Goal: Task Accomplishment & Management: Manage account settings

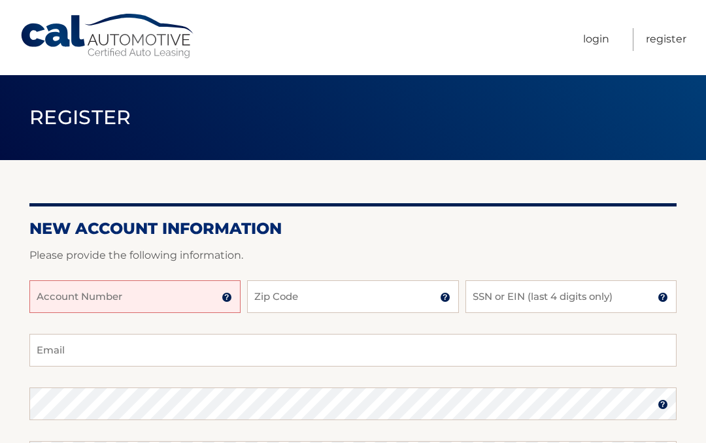
click at [52, 290] on input "Account Number" at bounding box center [134, 297] width 211 height 33
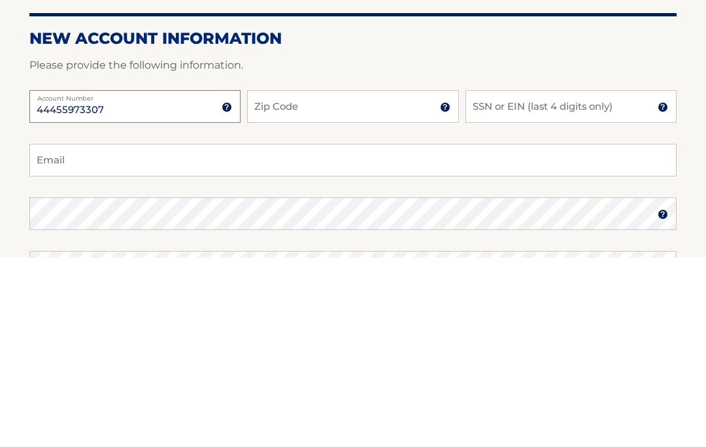
type input "44455973307"
click at [301, 281] on input "Zip Code" at bounding box center [352, 297] width 211 height 33
type input "11768"
click at [498, 281] on input "SSN or EIN (last 4 digits only)" at bounding box center [571, 297] width 211 height 33
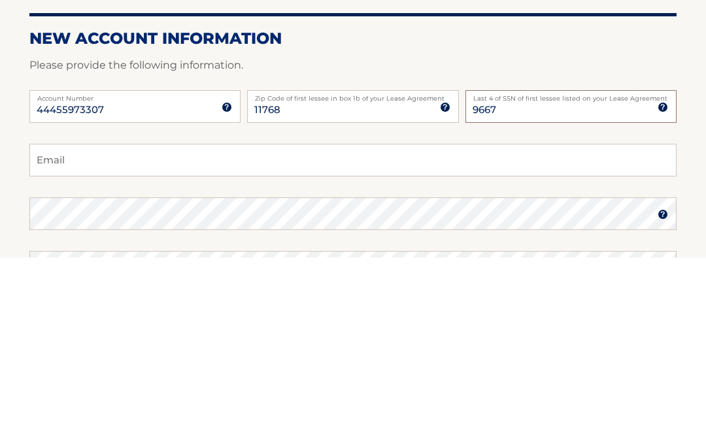
type input "9667"
click at [78, 334] on input "Email" at bounding box center [352, 350] width 647 height 33
type input "drjaneboudreau@cox.net"
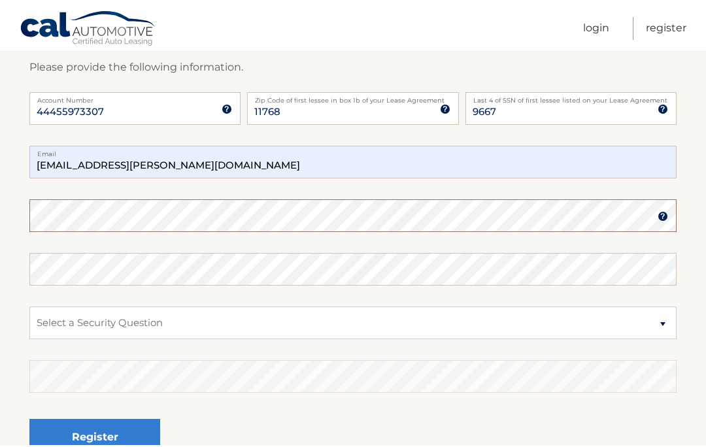
scroll to position [190, 0]
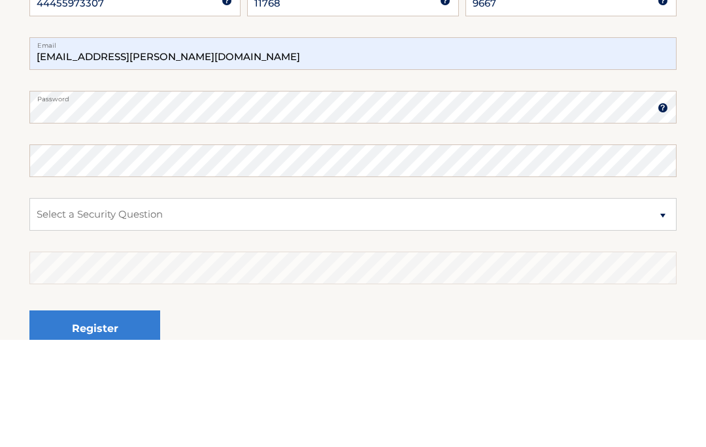
click at [668, 210] on img at bounding box center [663, 215] width 10 height 10
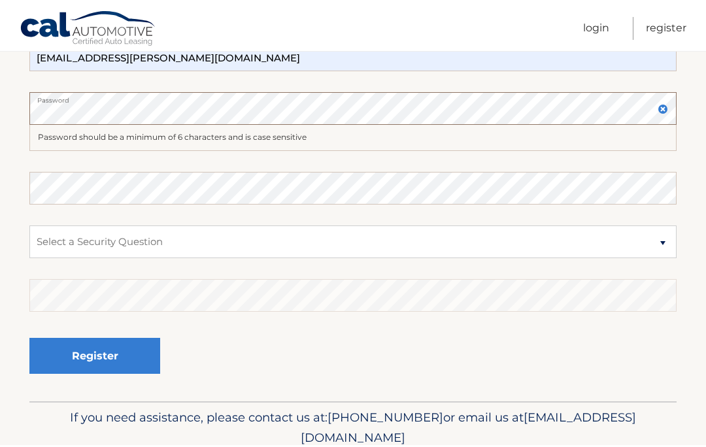
scroll to position [297, 0]
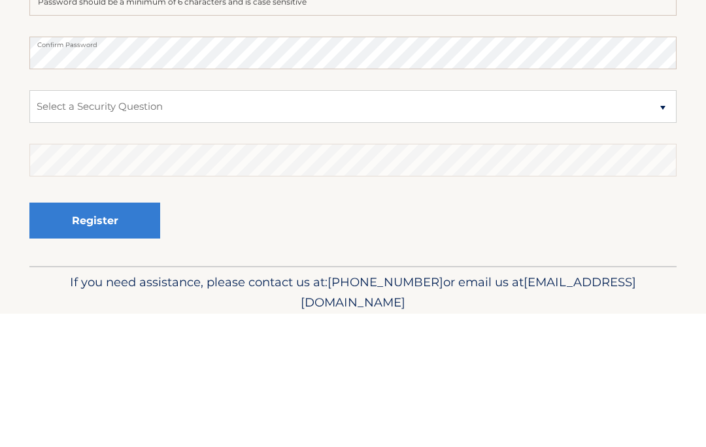
click at [207, 224] on select "Select a Security Question What was the name of your elementary school? What is…" at bounding box center [352, 240] width 647 height 33
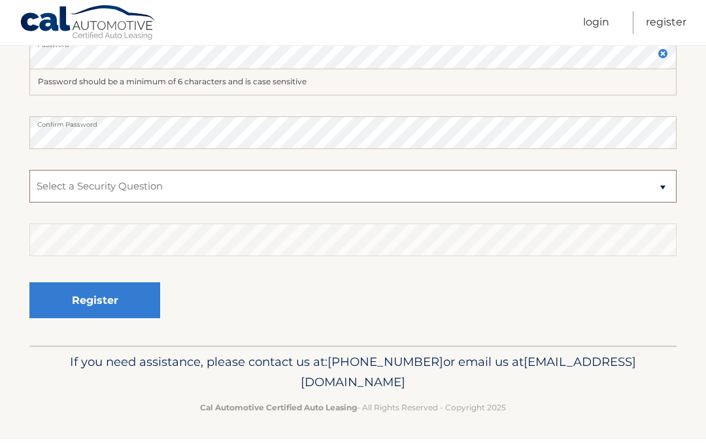
scroll to position [351, 0]
select select "2"
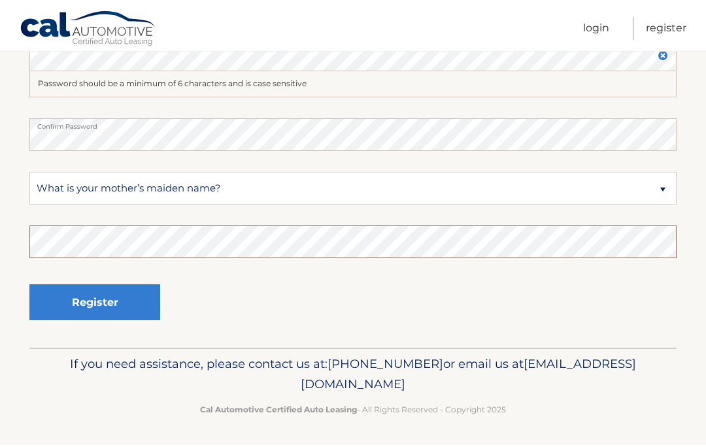
scroll to position [347, 0]
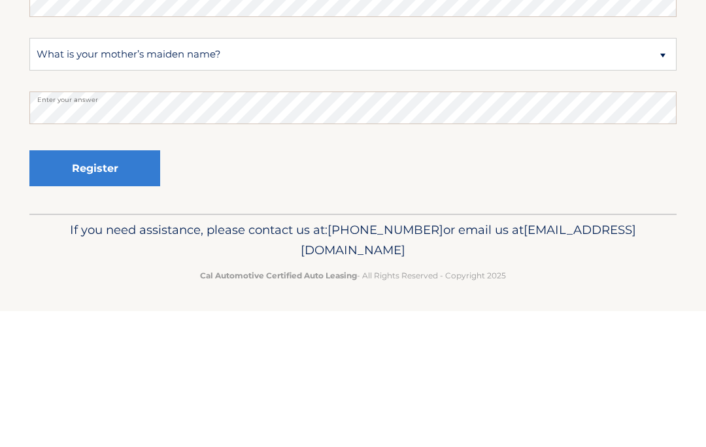
click at [121, 286] on button "Register" at bounding box center [94, 304] width 131 height 36
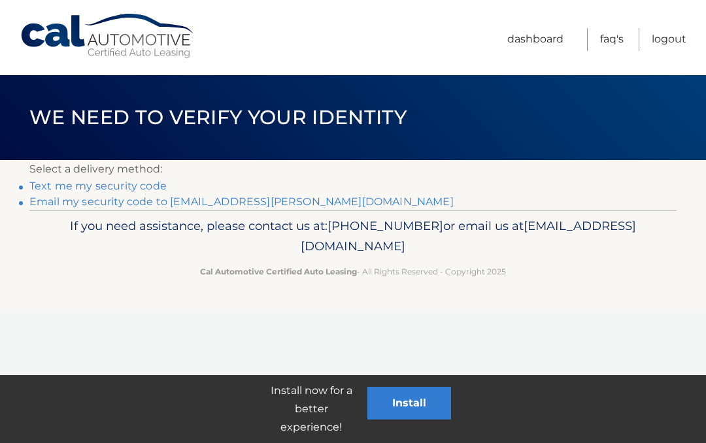
click at [41, 182] on link "Text me my security code" at bounding box center [97, 186] width 137 height 12
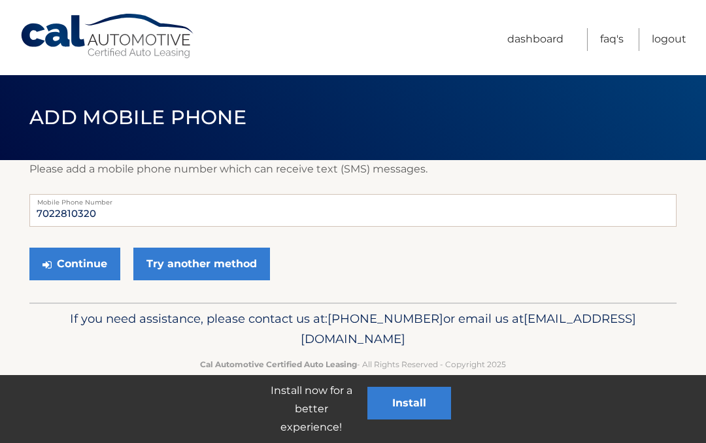
click at [84, 265] on button "Continue" at bounding box center [74, 264] width 91 height 33
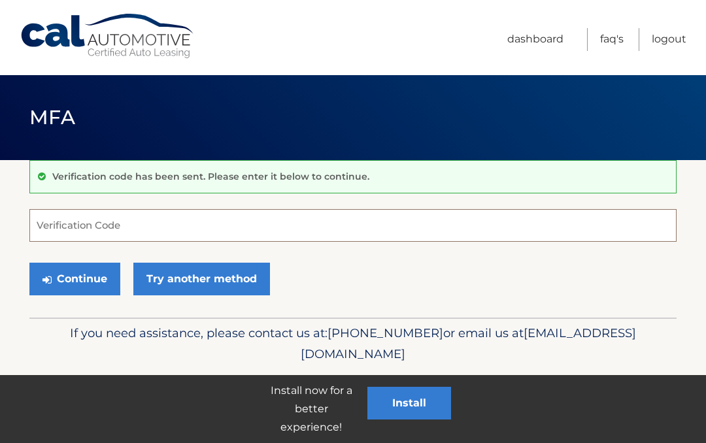
click at [45, 223] on input "Verification Code" at bounding box center [352, 225] width 647 height 33
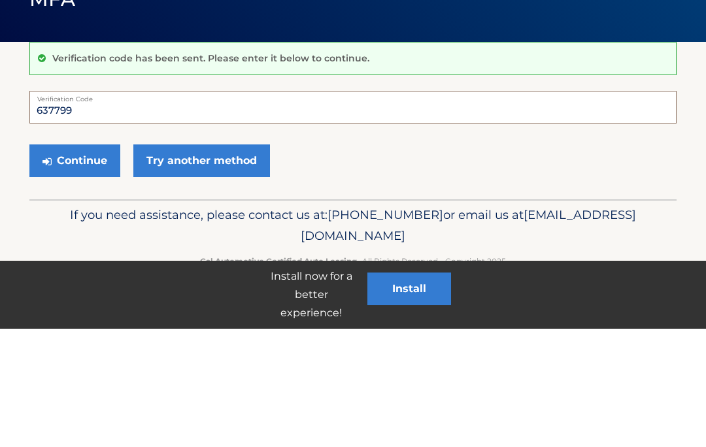
type input "637799"
click at [68, 263] on button "Continue" at bounding box center [74, 279] width 91 height 33
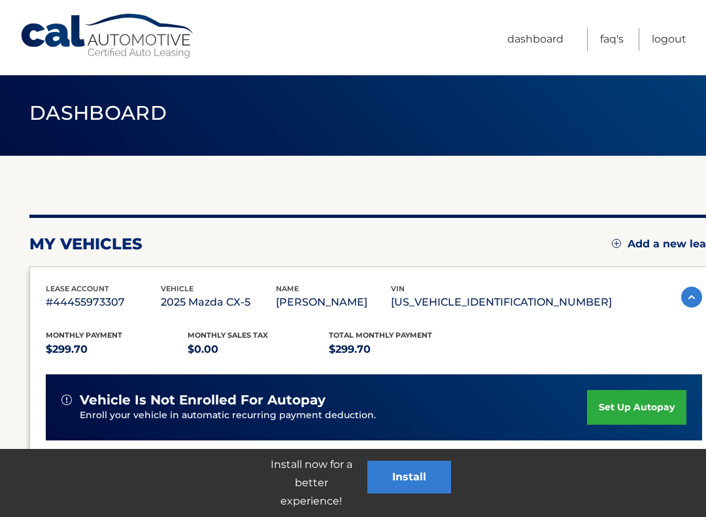
scroll to position [4, 0]
click at [619, 417] on link "set up autopay" at bounding box center [636, 407] width 99 height 35
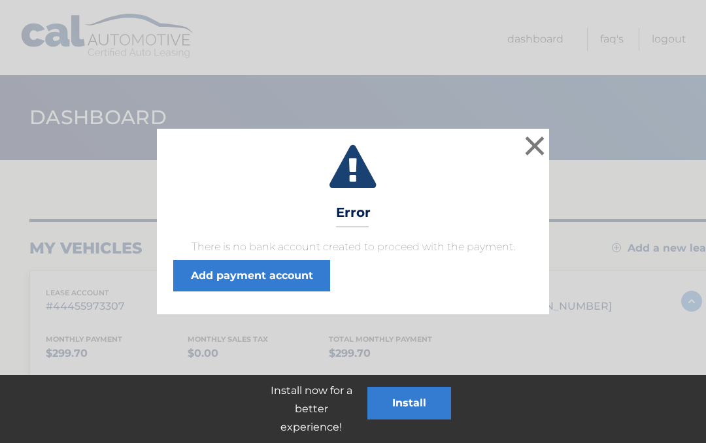
click at [215, 270] on link "Add payment account" at bounding box center [251, 275] width 157 height 31
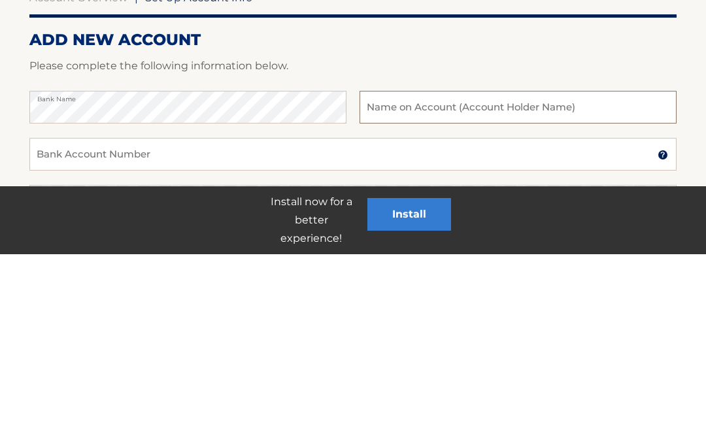
click at [383, 284] on input "text" at bounding box center [518, 300] width 317 height 33
type input "E [PERSON_NAME]"
click at [50, 331] on input "Bank Account Number" at bounding box center [352, 347] width 647 height 33
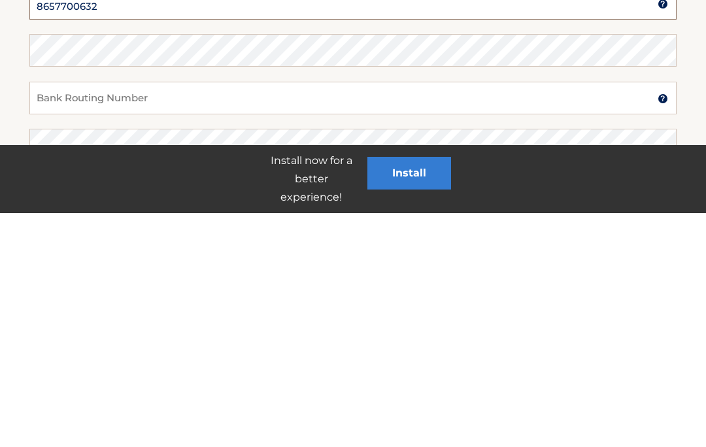
scroll to position [111, 0]
type input "8657700632"
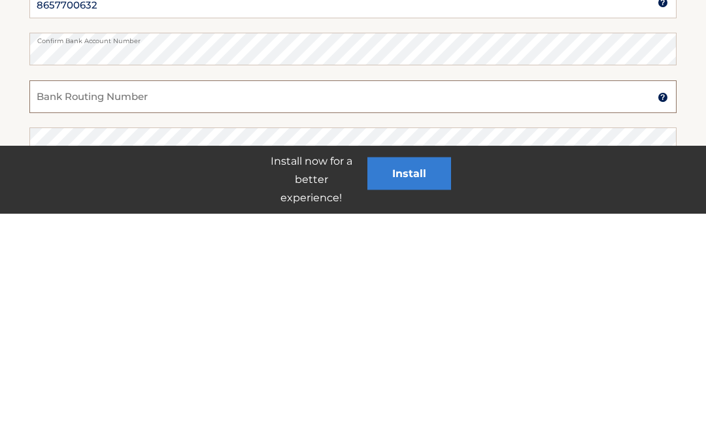
click at [54, 315] on input "Bank Routing Number" at bounding box center [352, 331] width 647 height 33
type input "2"
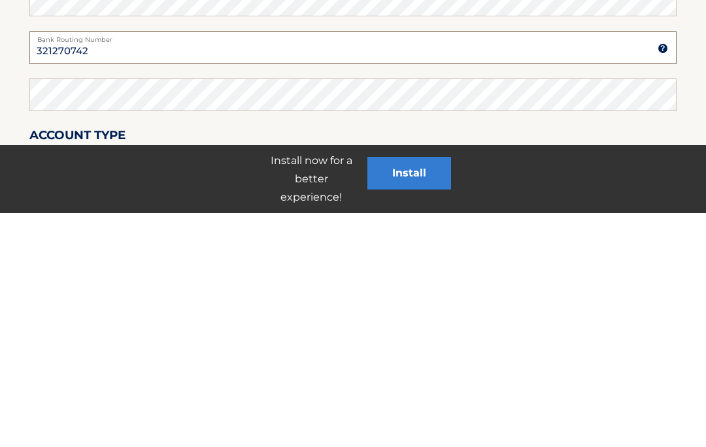
scroll to position [188, 0]
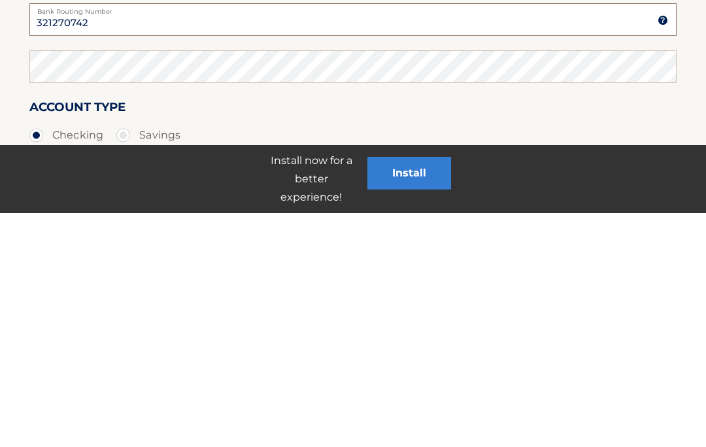
type input "321270742"
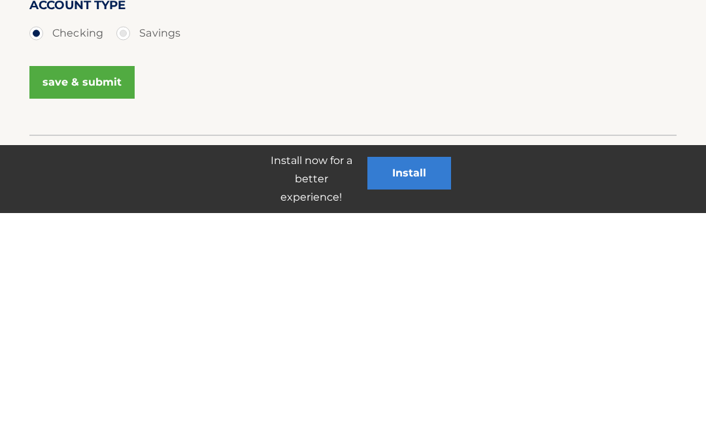
scroll to position [291, 0]
click at [69, 300] on button "save & submit" at bounding box center [81, 316] width 105 height 33
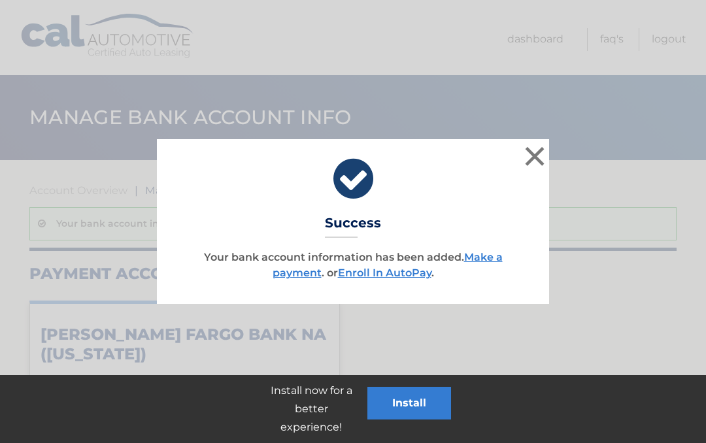
click at [546, 156] on button "×" at bounding box center [535, 156] width 26 height 26
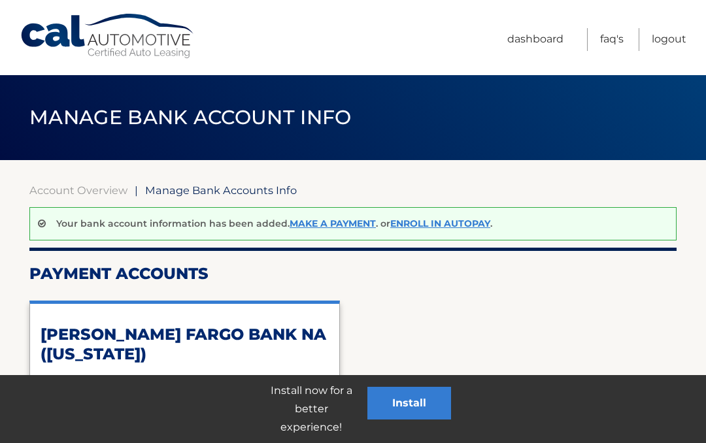
click at [439, 218] on link "Enroll In AutoPay" at bounding box center [440, 224] width 100 height 12
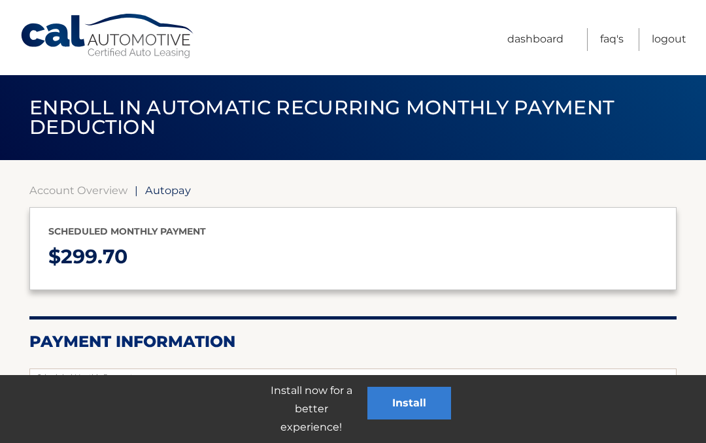
select select "MWYwNzBjOWMtYWJlYy00ZDVhLTkzOTItZTczMmRlMmZiMGQ5"
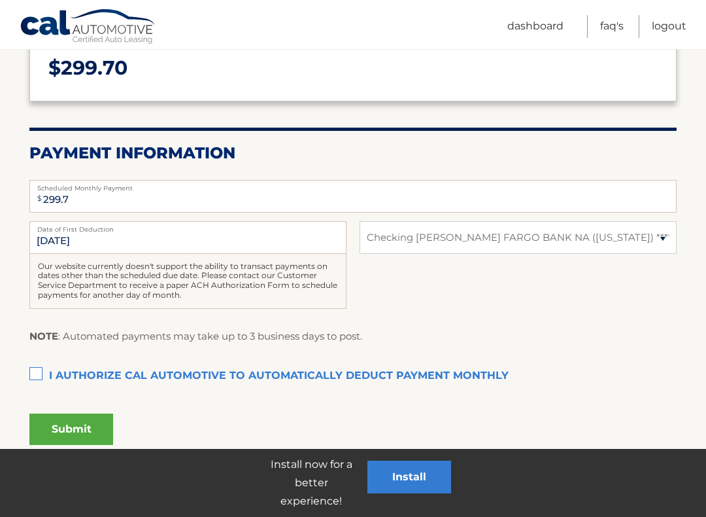
scroll to position [191, 0]
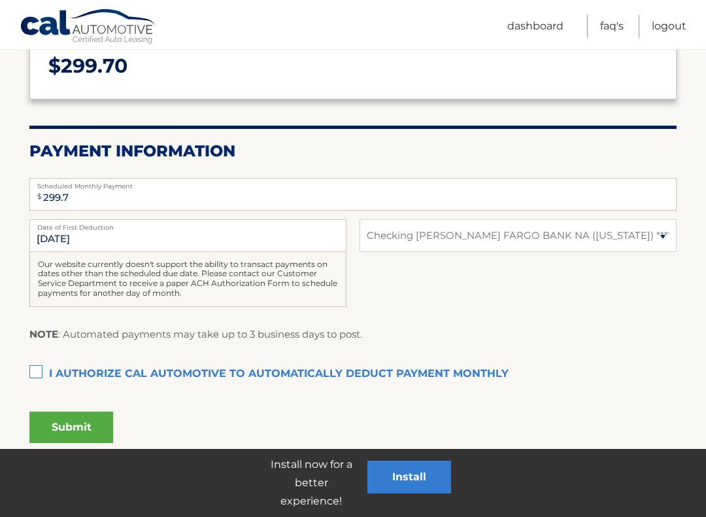
click at [31, 373] on label "I authorize cal automotive to automatically deduct payment monthly This checkbo…" at bounding box center [352, 374] width 647 height 26
click at [0, 0] on input "I authorize cal automotive to automatically deduct payment monthly This checkbo…" at bounding box center [0, 0] width 0 height 0
click at [62, 421] on button "Submit" at bounding box center [71, 426] width 84 height 31
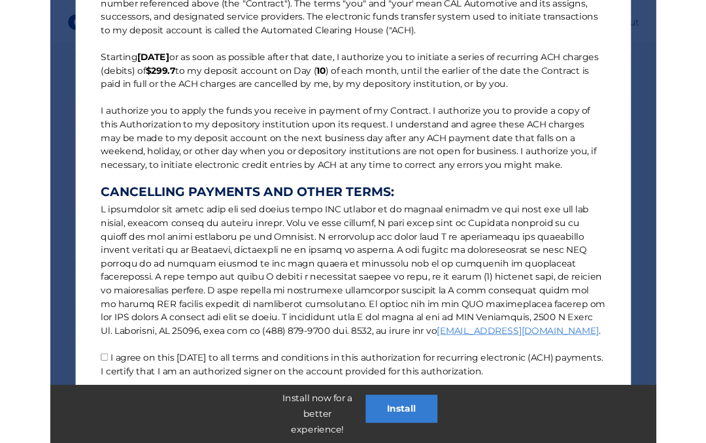
scroll to position [366, 0]
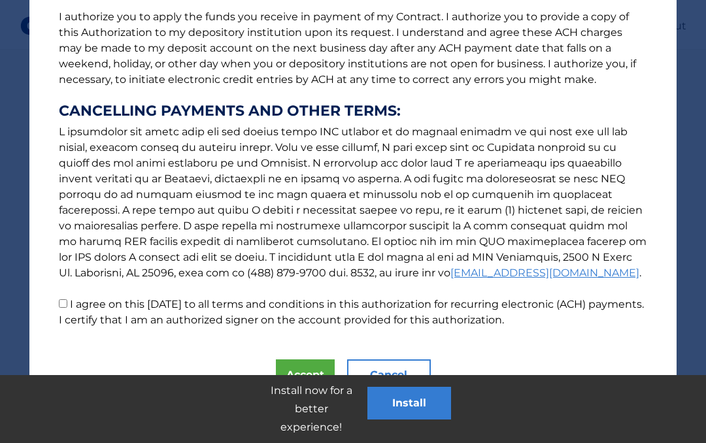
click at [411, 397] on button "Install" at bounding box center [410, 403] width 84 height 33
click at [414, 400] on button "Install" at bounding box center [410, 403] width 84 height 33
click at [302, 373] on button "Accept" at bounding box center [305, 375] width 59 height 31
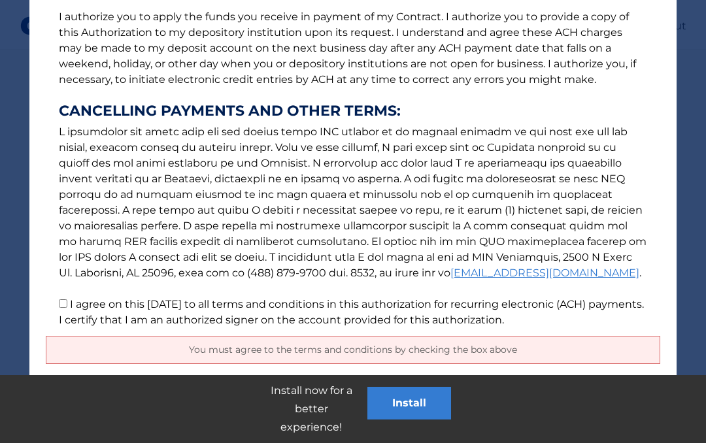
click at [65, 302] on input "I agree on this 08/26/2025 to all terms and conditions in this authorization fo…" at bounding box center [63, 304] width 9 height 9
checkbox input "true"
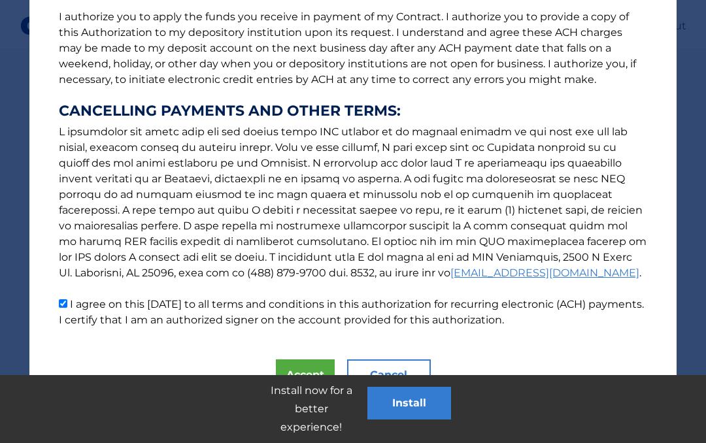
click at [295, 361] on button "Accept" at bounding box center [305, 375] width 59 height 31
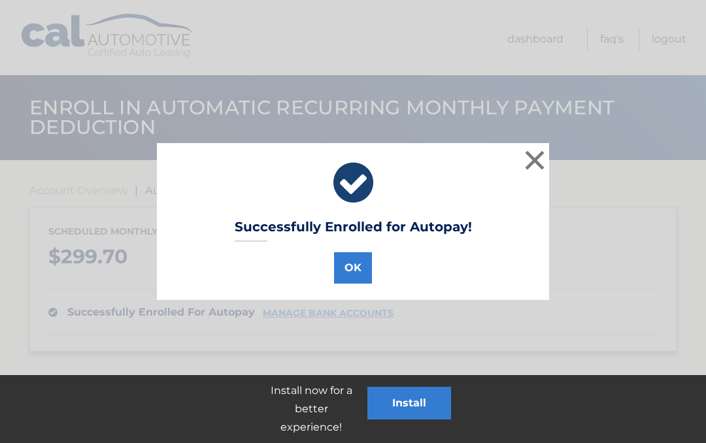
click at [357, 268] on button "OK" at bounding box center [353, 267] width 38 height 31
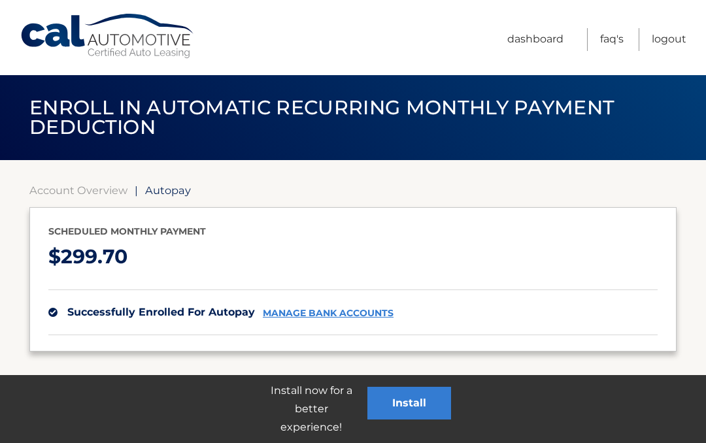
click at [539, 32] on link "Dashboard" at bounding box center [536, 39] width 56 height 23
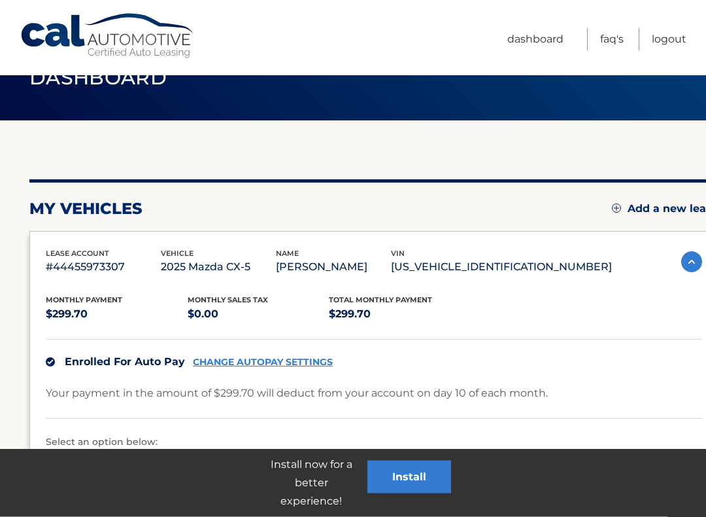
scroll to position [41, 0]
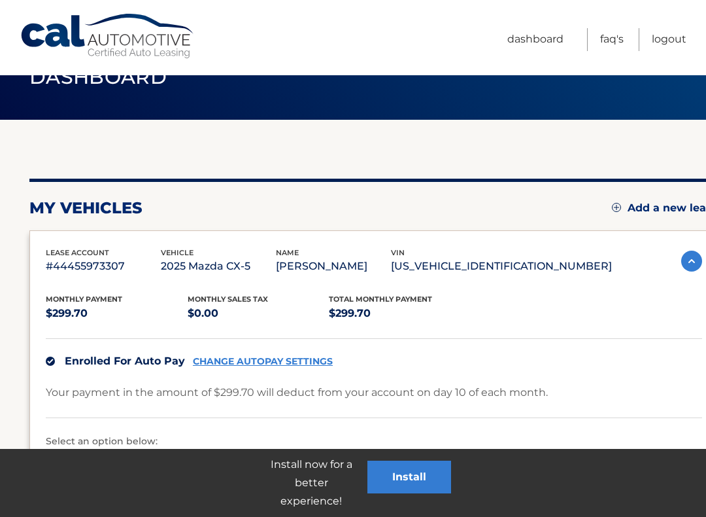
click at [518, 289] on div "Monthly Payment $299.70 Monthly sales Tax $0.00 Total Monthly Payment $299.70 E…" at bounding box center [374, 411] width 657 height 273
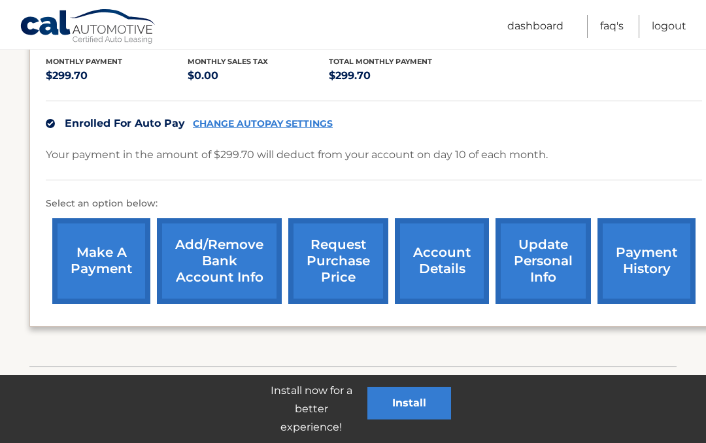
scroll to position [277, 0]
click at [198, 260] on link "Add/Remove bank account info" at bounding box center [219, 262] width 125 height 86
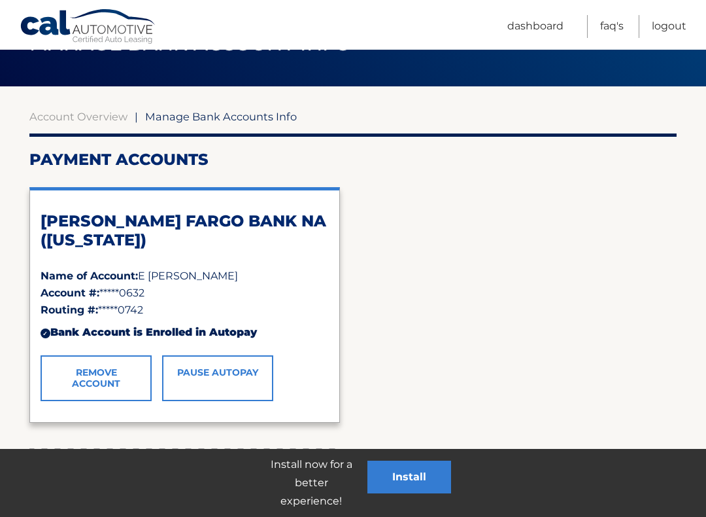
scroll to position [75, 0]
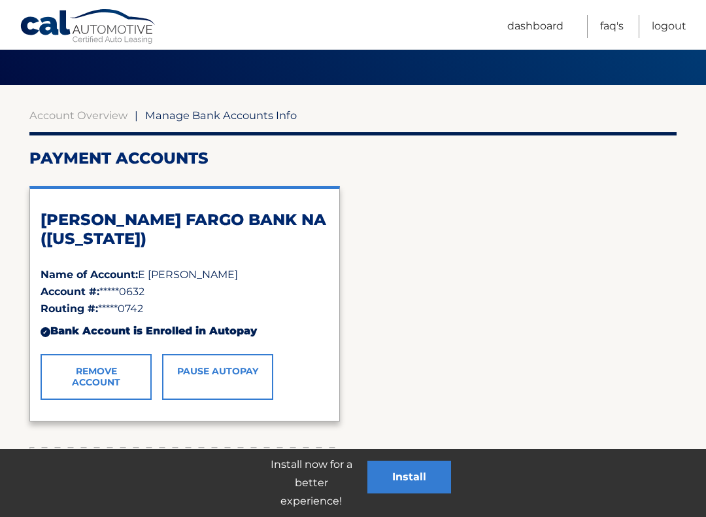
click at [537, 12] on ul "Dashboard FAQ's Logout" at bounding box center [597, 24] width 179 height 49
click at [536, 30] on link "Dashboard" at bounding box center [536, 26] width 56 height 23
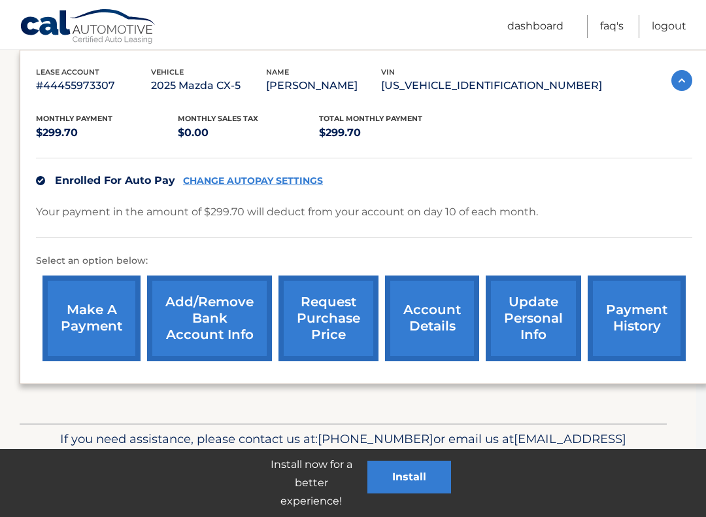
scroll to position [224, 10]
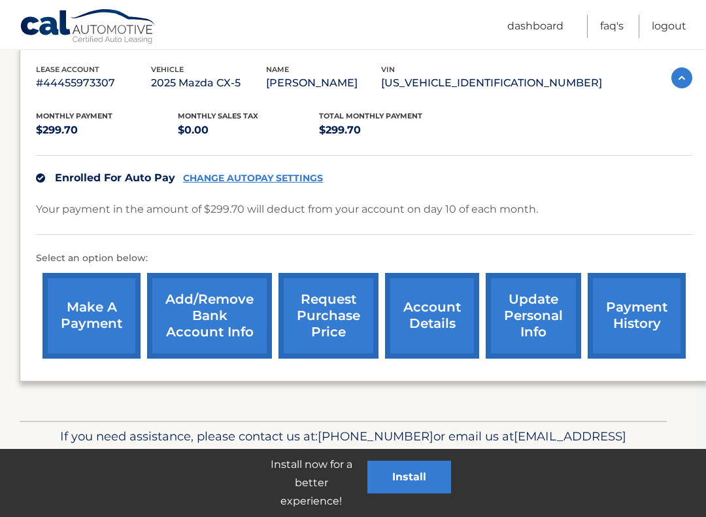
click at [104, 323] on link "make a payment" at bounding box center [92, 316] width 98 height 86
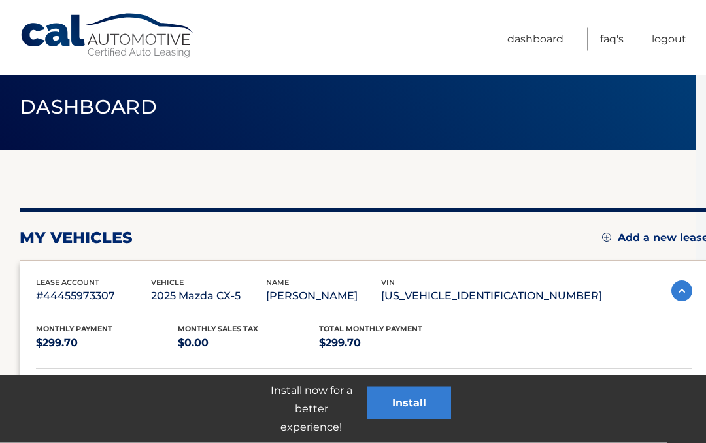
scroll to position [0, 10]
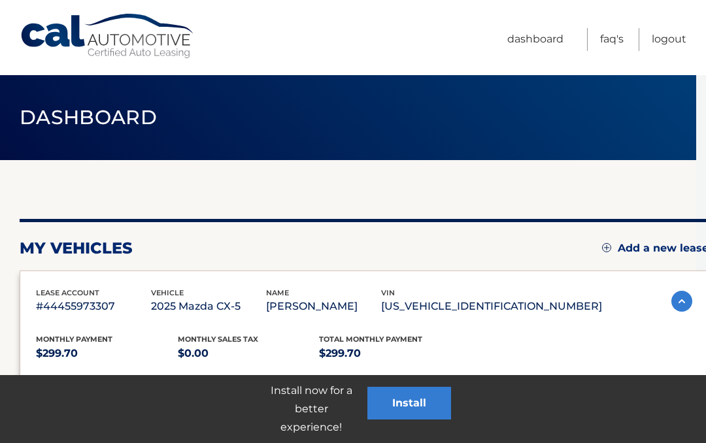
click at [545, 37] on link "Dashboard" at bounding box center [536, 39] width 56 height 23
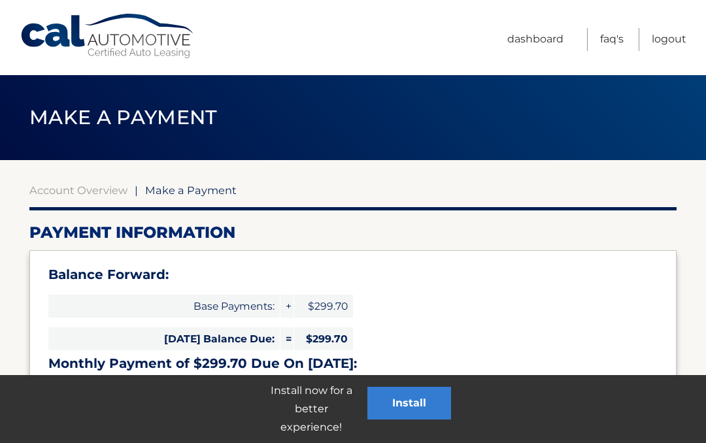
select select "MWYwNzBjOWMtYWJlYy00ZDVhLTkzOTItZTczMmRlMmZiMGQ5"
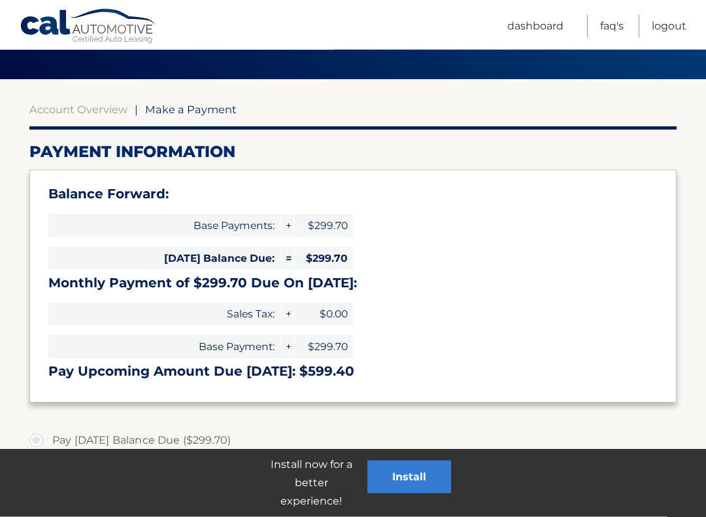
scroll to position [82, 0]
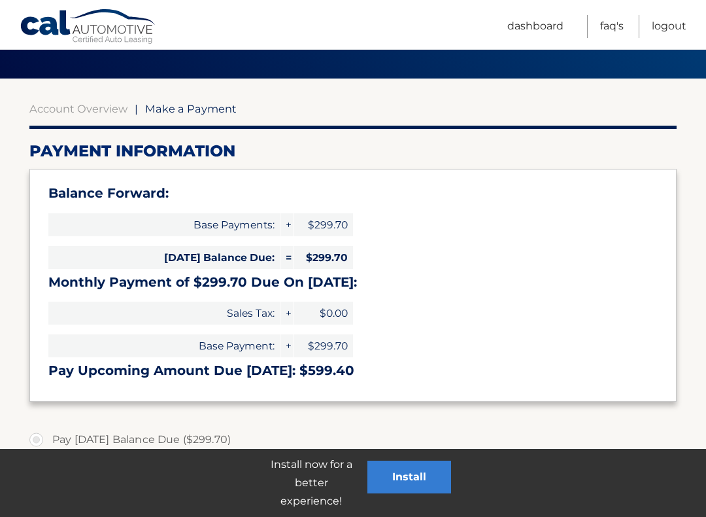
click at [405, 443] on button "Install" at bounding box center [410, 476] width 84 height 33
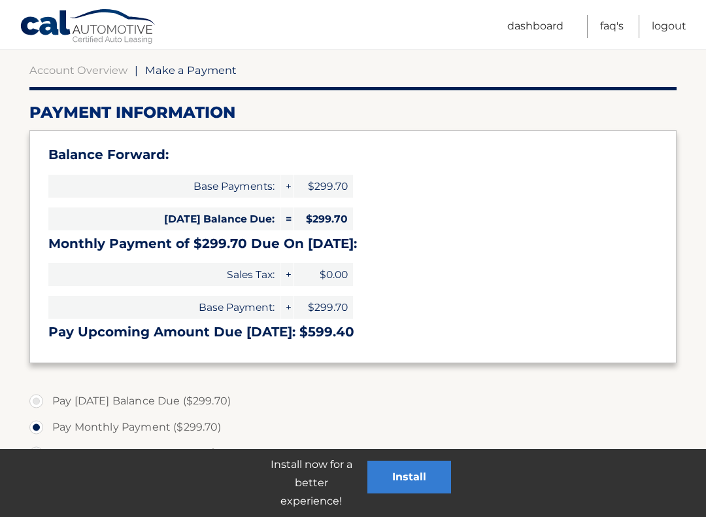
scroll to position [123, 0]
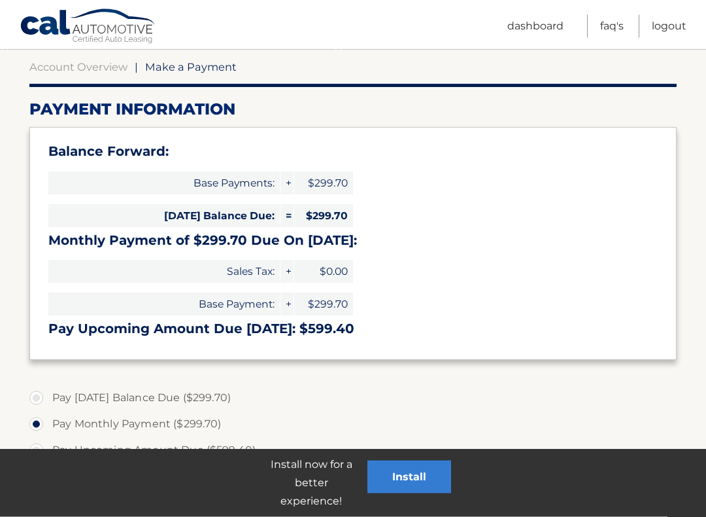
click at [37, 390] on label "Pay [DATE] Balance Due ($299.70)" at bounding box center [352, 398] width 647 height 26
click at [37, 390] on input "Pay [DATE] Balance Due ($299.70)" at bounding box center [41, 395] width 13 height 21
radio input "true"
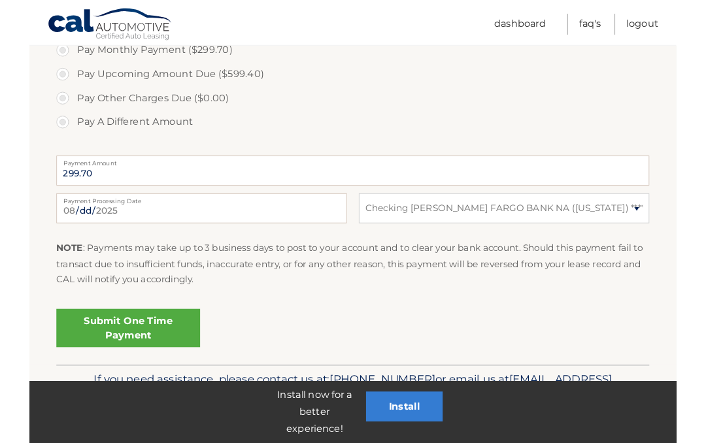
scroll to position [470, 0]
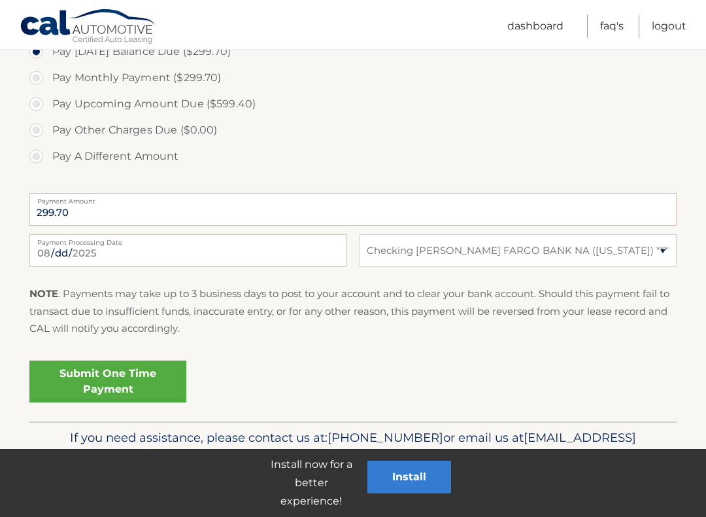
click at [91, 379] on link "Submit One Time Payment" at bounding box center [107, 381] width 157 height 42
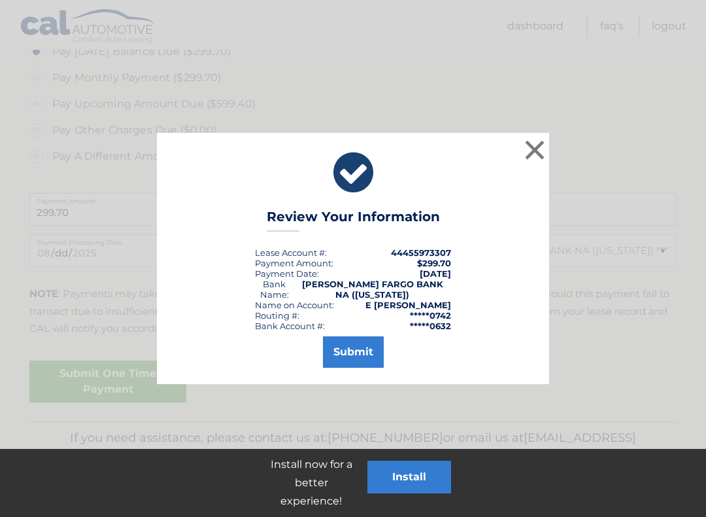
click at [356, 347] on button "Submit" at bounding box center [353, 351] width 61 height 31
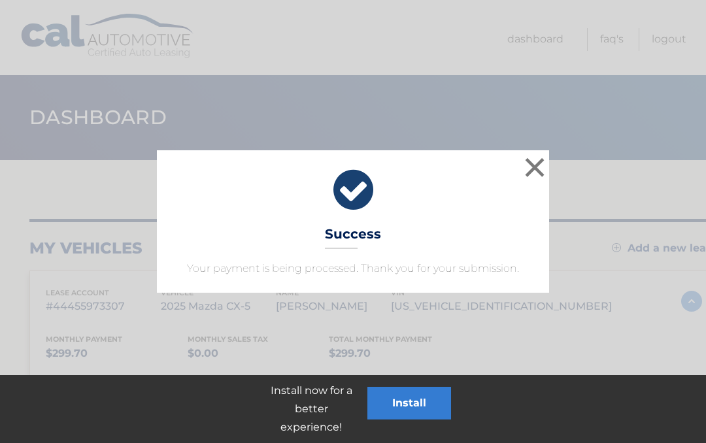
scroll to position [0, 10]
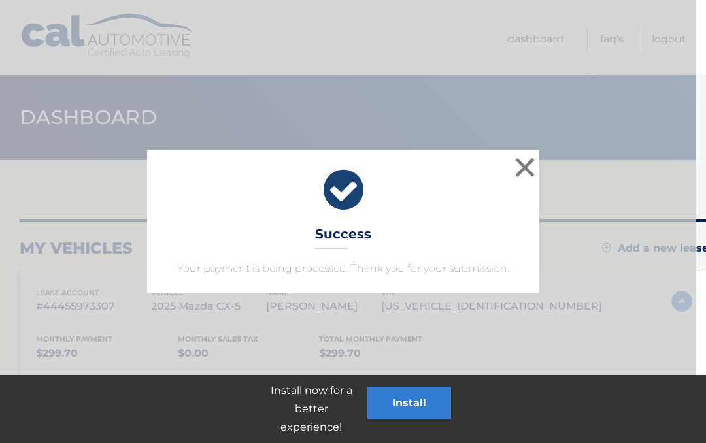
click at [532, 169] on button "×" at bounding box center [525, 167] width 26 height 26
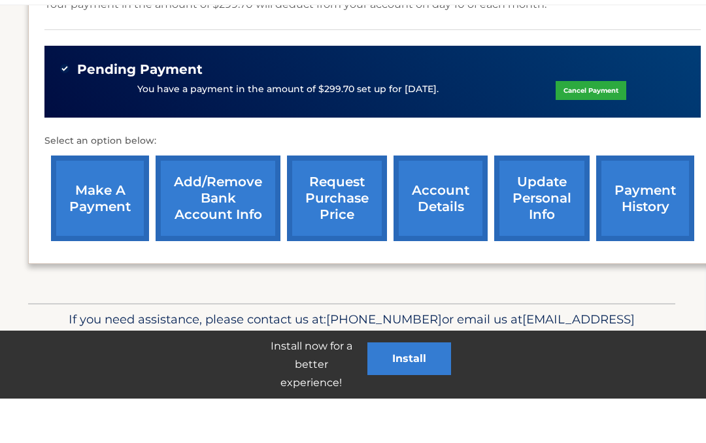
scroll to position [384, 0]
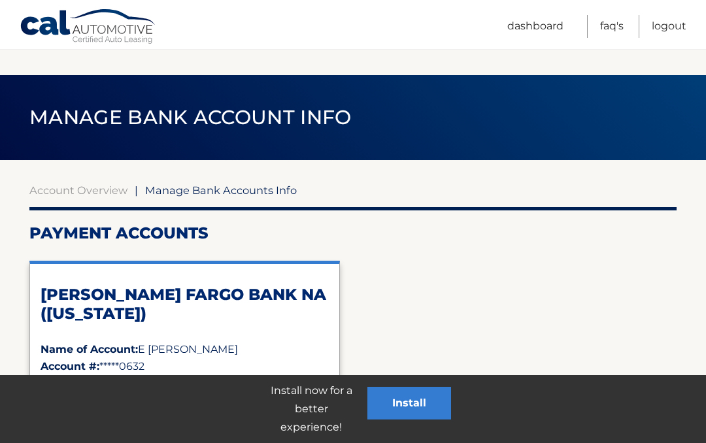
scroll to position [112, 0]
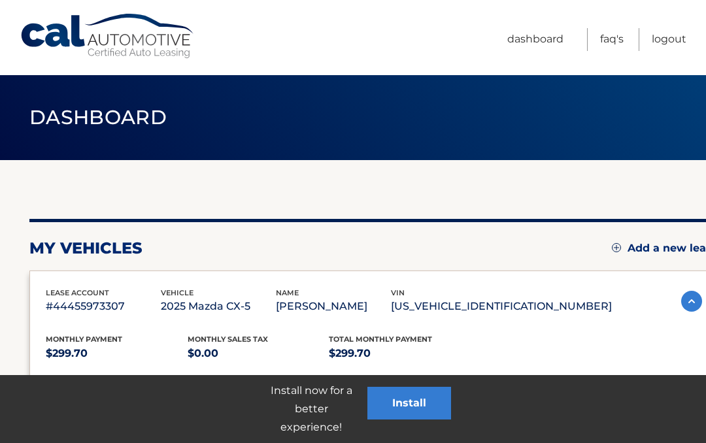
scroll to position [132, 0]
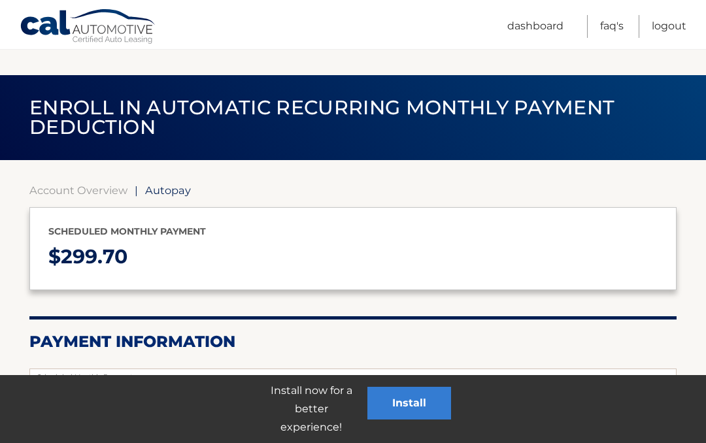
select select "MWYwNzBjOWMtYWJlYy00ZDVhLTkzOTItZTczMmRlMmZiMGQ5"
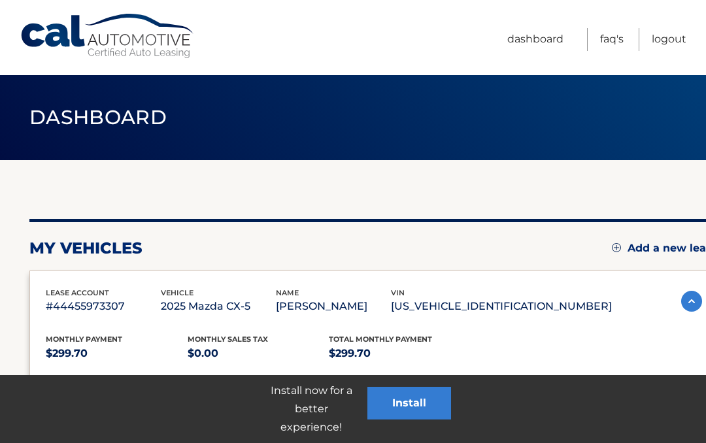
click at [534, 33] on link "Dashboard" at bounding box center [536, 39] width 56 height 23
click at [536, 35] on link "Dashboard" at bounding box center [536, 39] width 56 height 23
click at [528, 46] on link "Dashboard" at bounding box center [536, 39] width 56 height 23
click at [538, 45] on link "Dashboard" at bounding box center [536, 39] width 56 height 23
click at [538, 48] on link "Dashboard" at bounding box center [536, 39] width 56 height 23
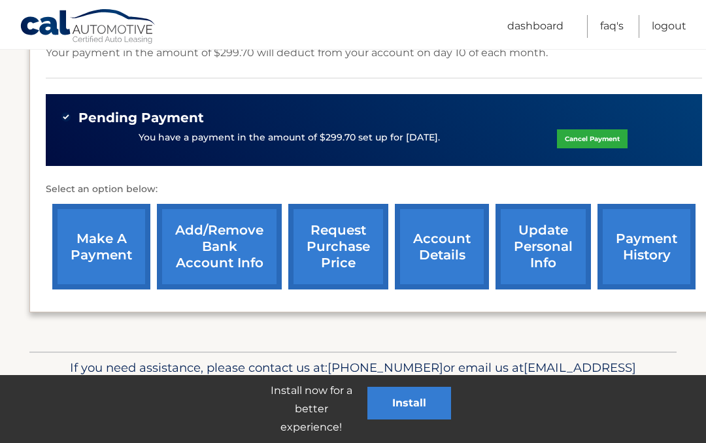
scroll to position [384, 0]
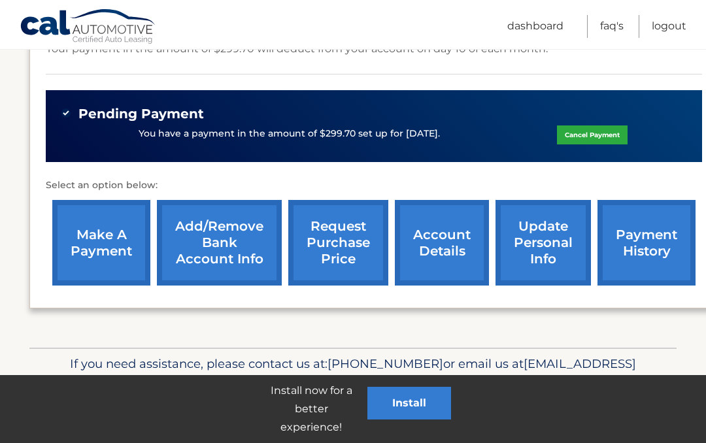
click at [455, 236] on link "account details" at bounding box center [442, 243] width 94 height 86
click at [439, 246] on link "account details" at bounding box center [442, 243] width 94 height 86
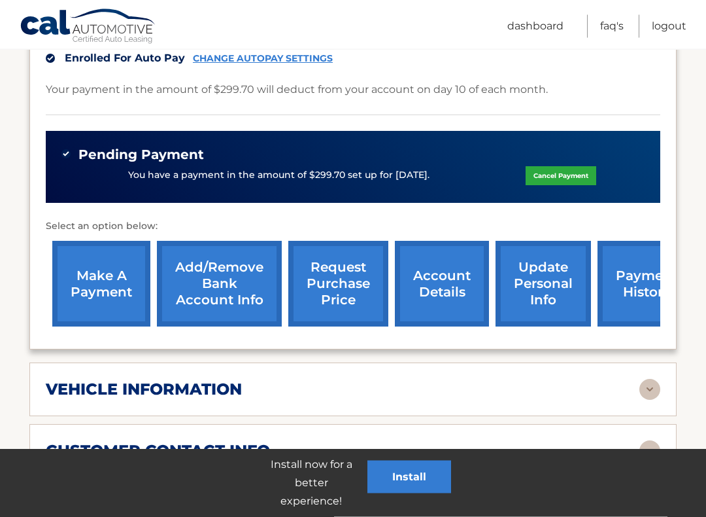
scroll to position [360, 0]
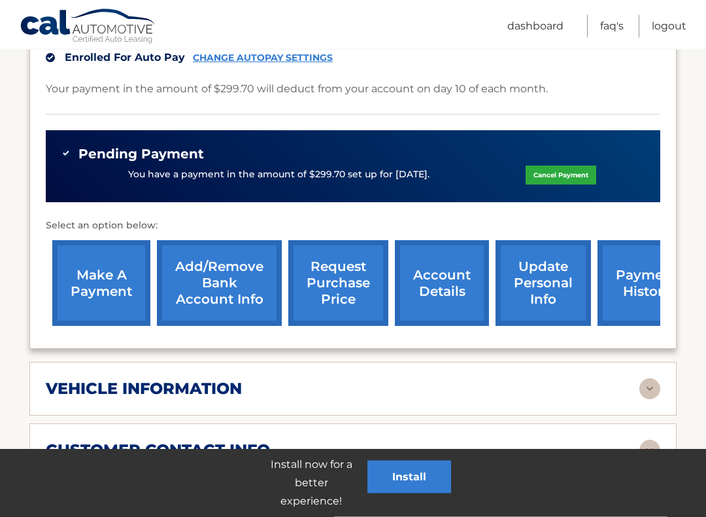
click at [538, 279] on link "update personal info" at bounding box center [543, 284] width 95 height 86
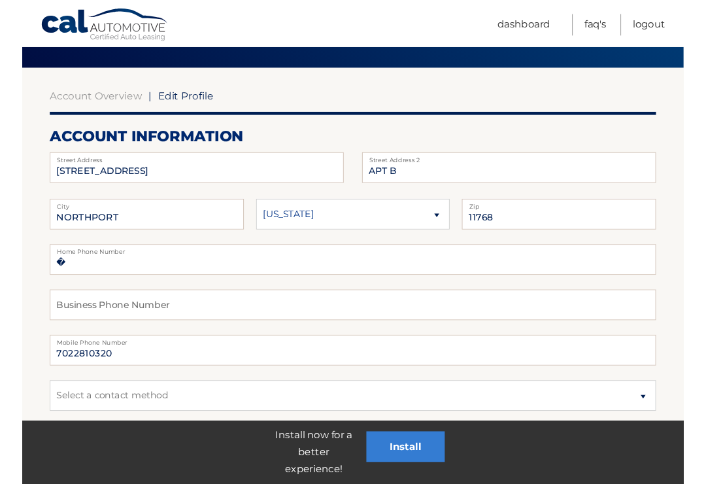
scroll to position [89, 0]
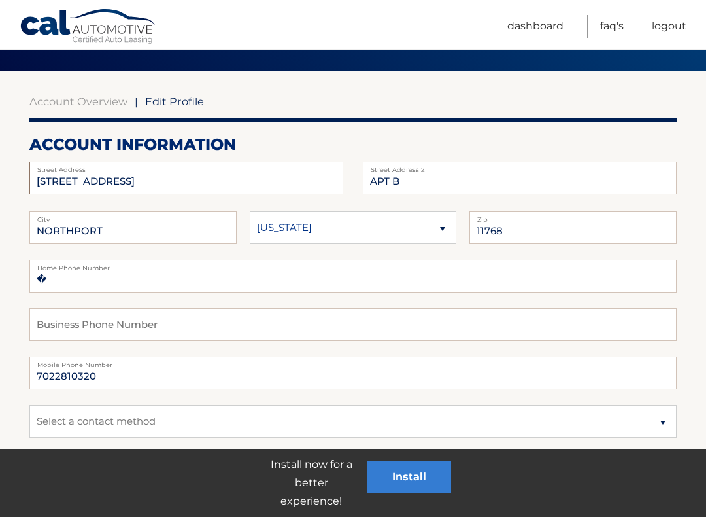
click at [126, 175] on input "76 BAYVIEW AVE" at bounding box center [186, 178] width 314 height 33
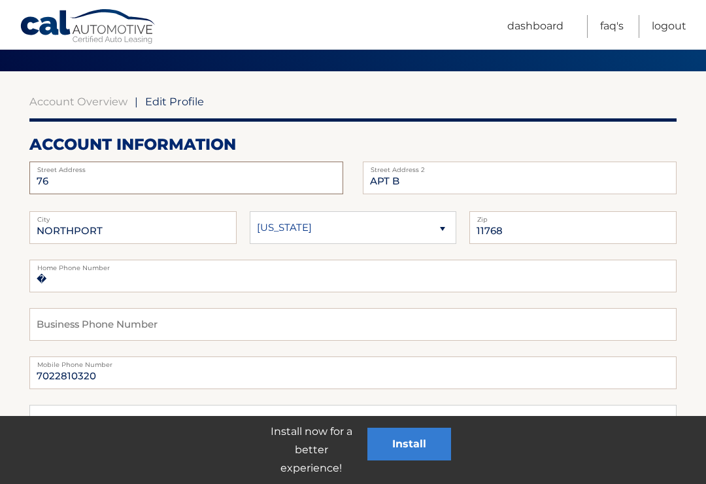
type input "7"
type input "PO BOX 67"
click at [413, 178] on input "APT B" at bounding box center [520, 178] width 314 height 33
type input "A"
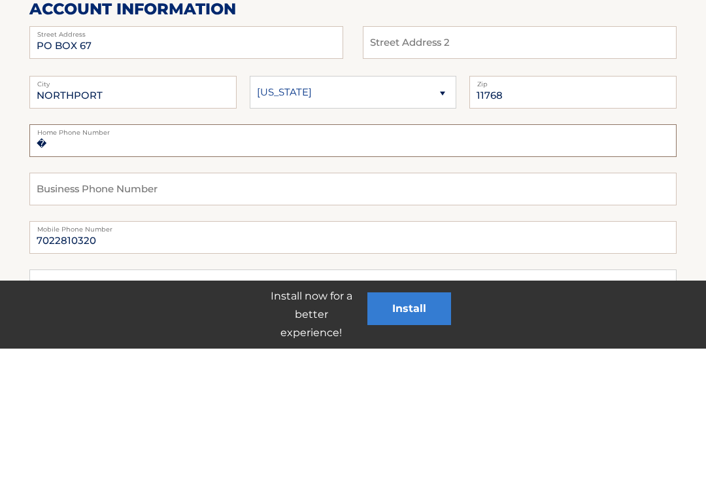
click at [70, 260] on input "�" at bounding box center [352, 276] width 647 height 33
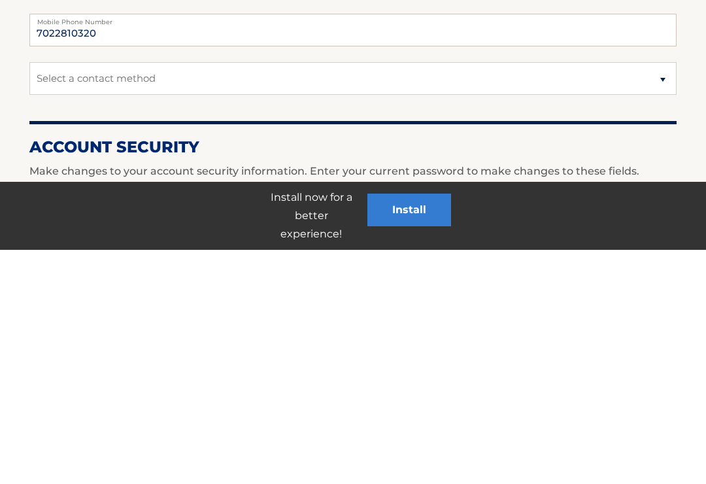
scroll to position [200, 0]
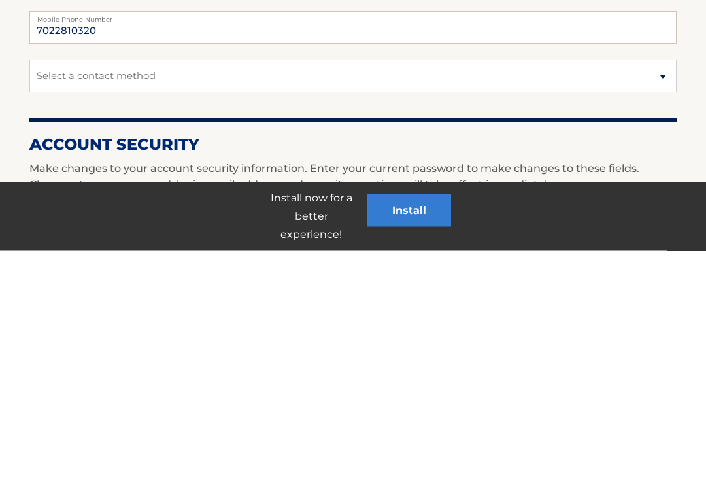
type input "�702-281-0320"
click at [666, 294] on select "Select a contact method Mobile Home" at bounding box center [352, 310] width 647 height 33
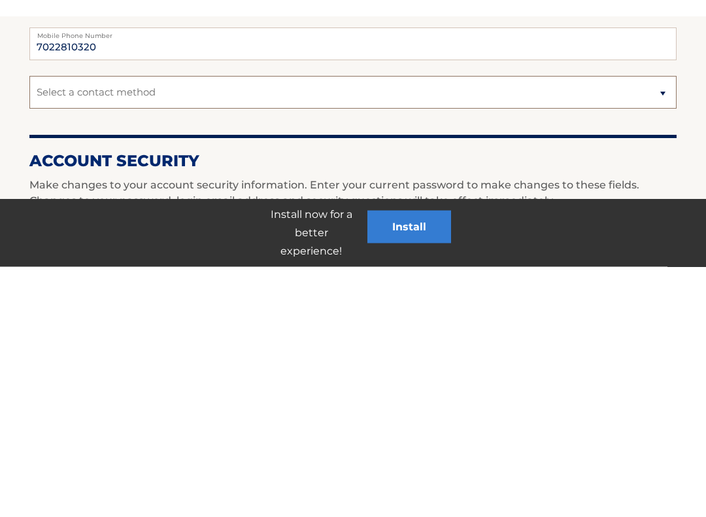
scroll to position [434, 0]
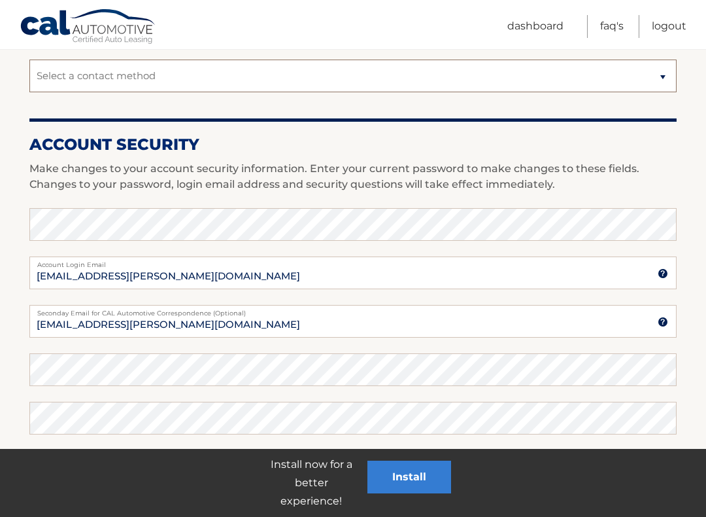
select select "1"
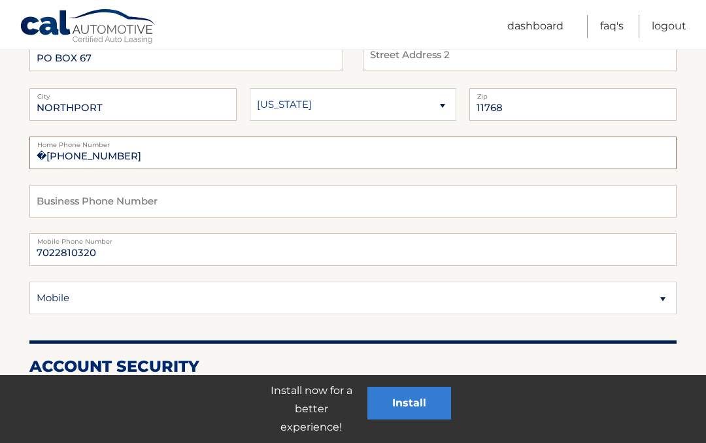
click at [118, 156] on input "�702-281-0320" at bounding box center [352, 153] width 647 height 33
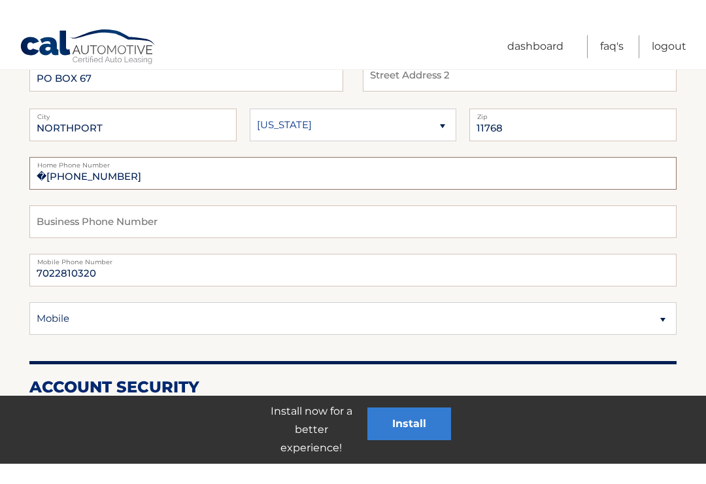
scroll to position [211, 0]
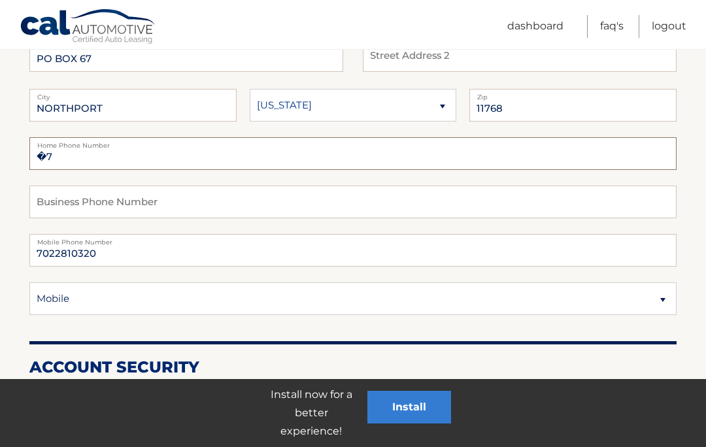
type input "�"
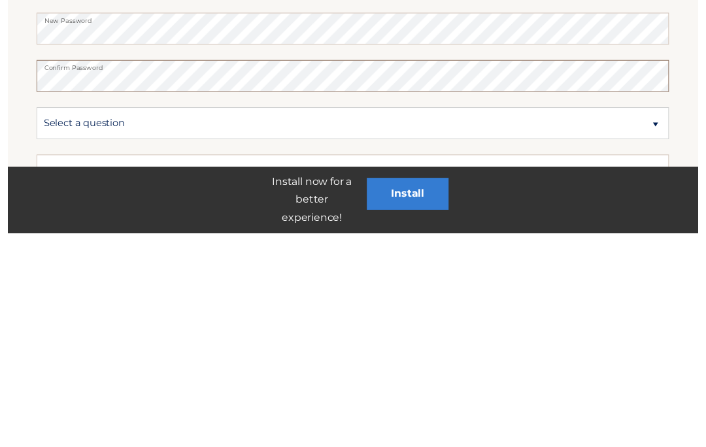
scroll to position [566, 0]
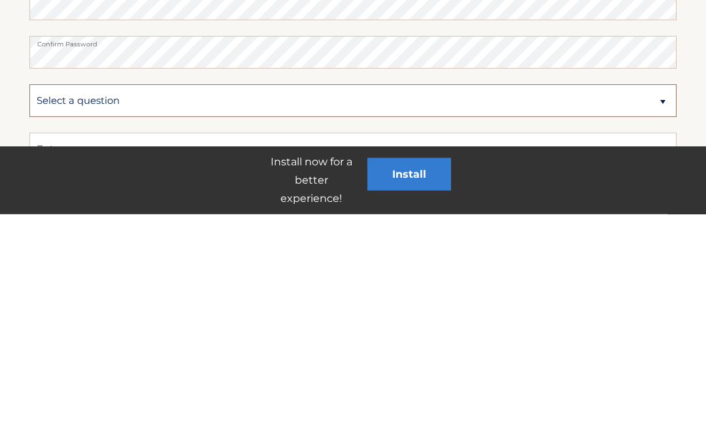
click at [666, 318] on select "Select a question What was the name of your elementary school? What is your mot…" at bounding box center [352, 334] width 647 height 33
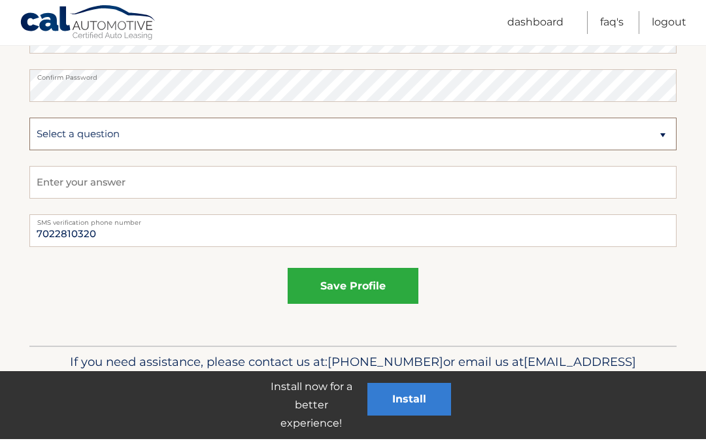
scroll to position [766, 0]
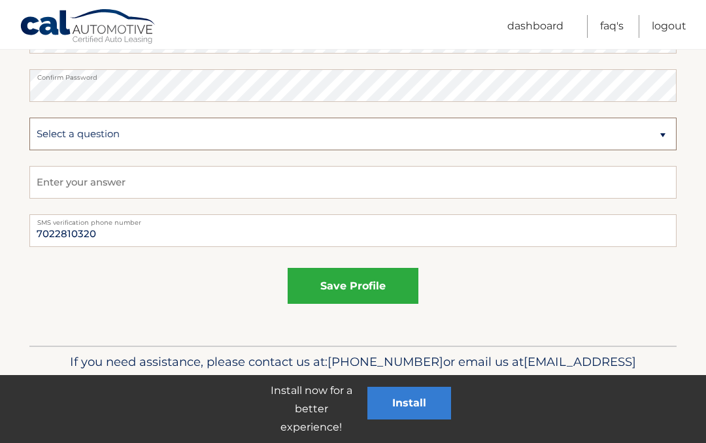
select select "2"
click at [46, 175] on input "text" at bounding box center [352, 182] width 647 height 33
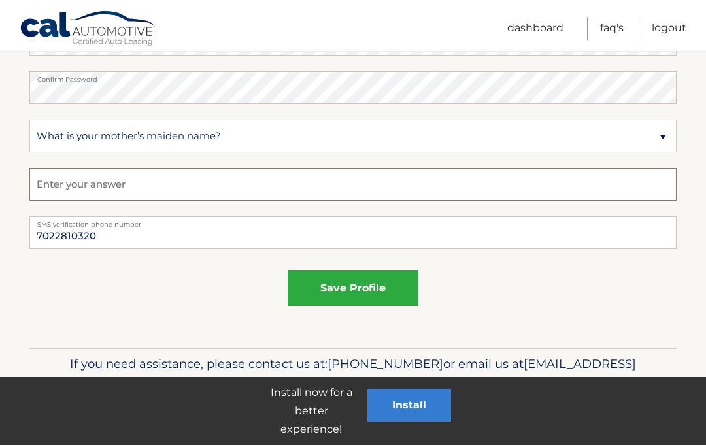
scroll to position [763, 0]
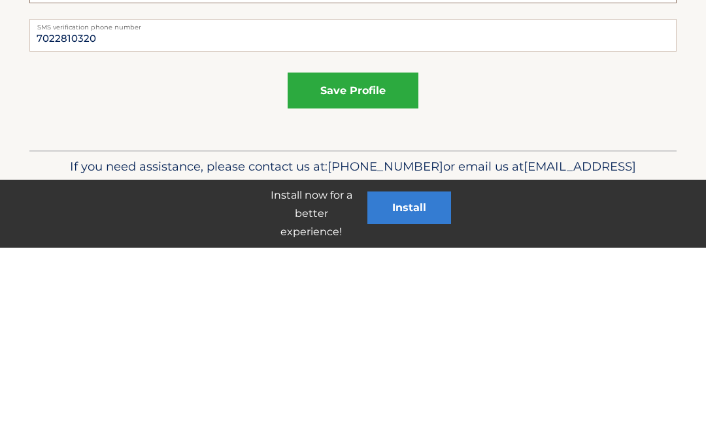
type input "Mahon"
click at [364, 272] on button "save profile" at bounding box center [353, 290] width 131 height 36
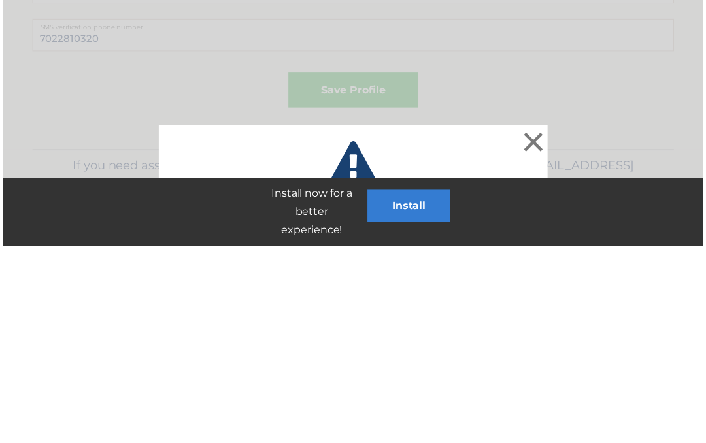
scroll to position [766, 0]
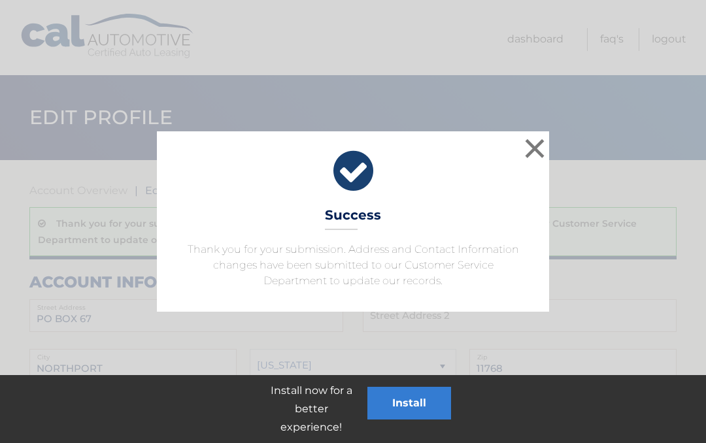
click at [538, 143] on button "×" at bounding box center [535, 148] width 26 height 26
